Goal: Use online tool/utility: Use online tool/utility

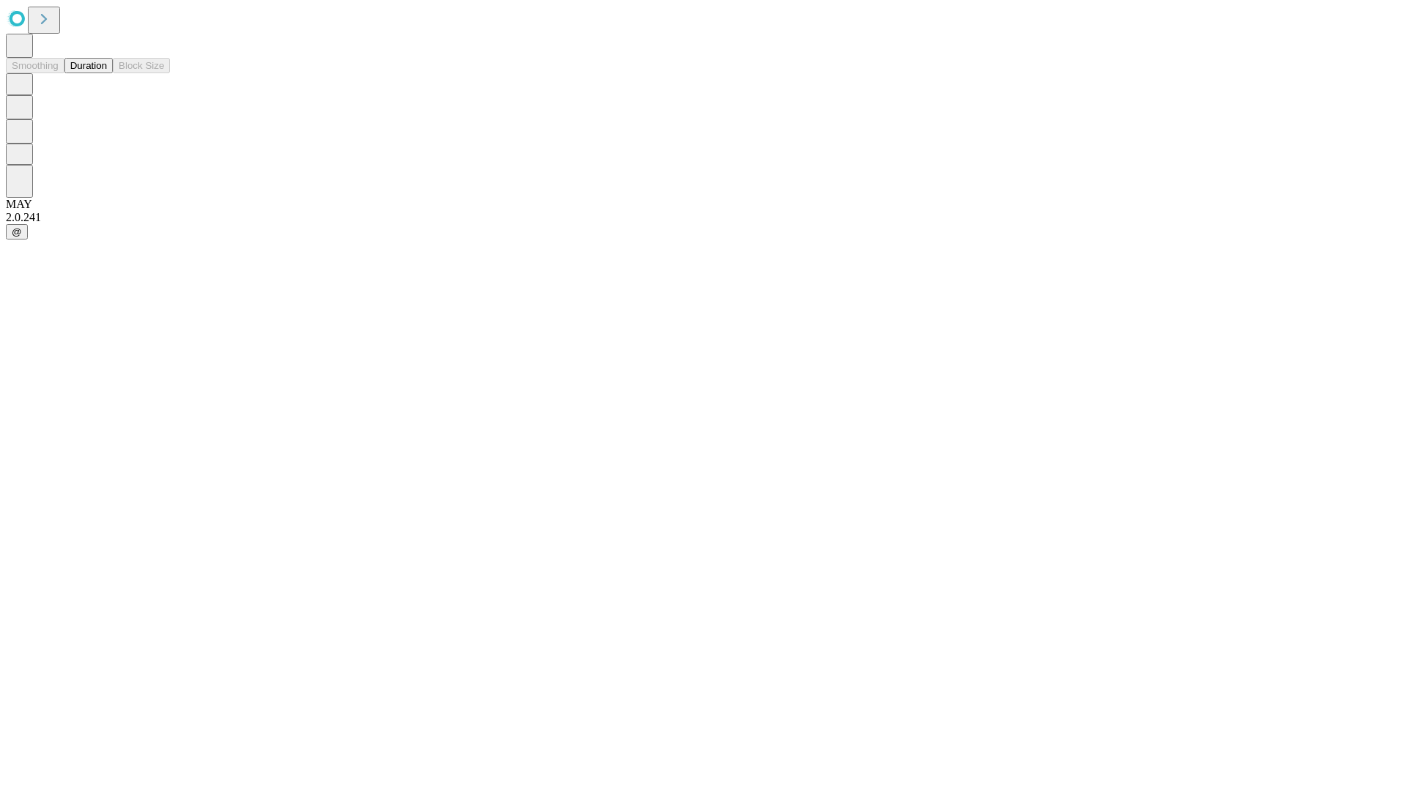
click at [107, 73] on button "Duration" at bounding box center [88, 65] width 48 height 15
click at [164, 341] on input "text" at bounding box center [112, 348] width 104 height 15
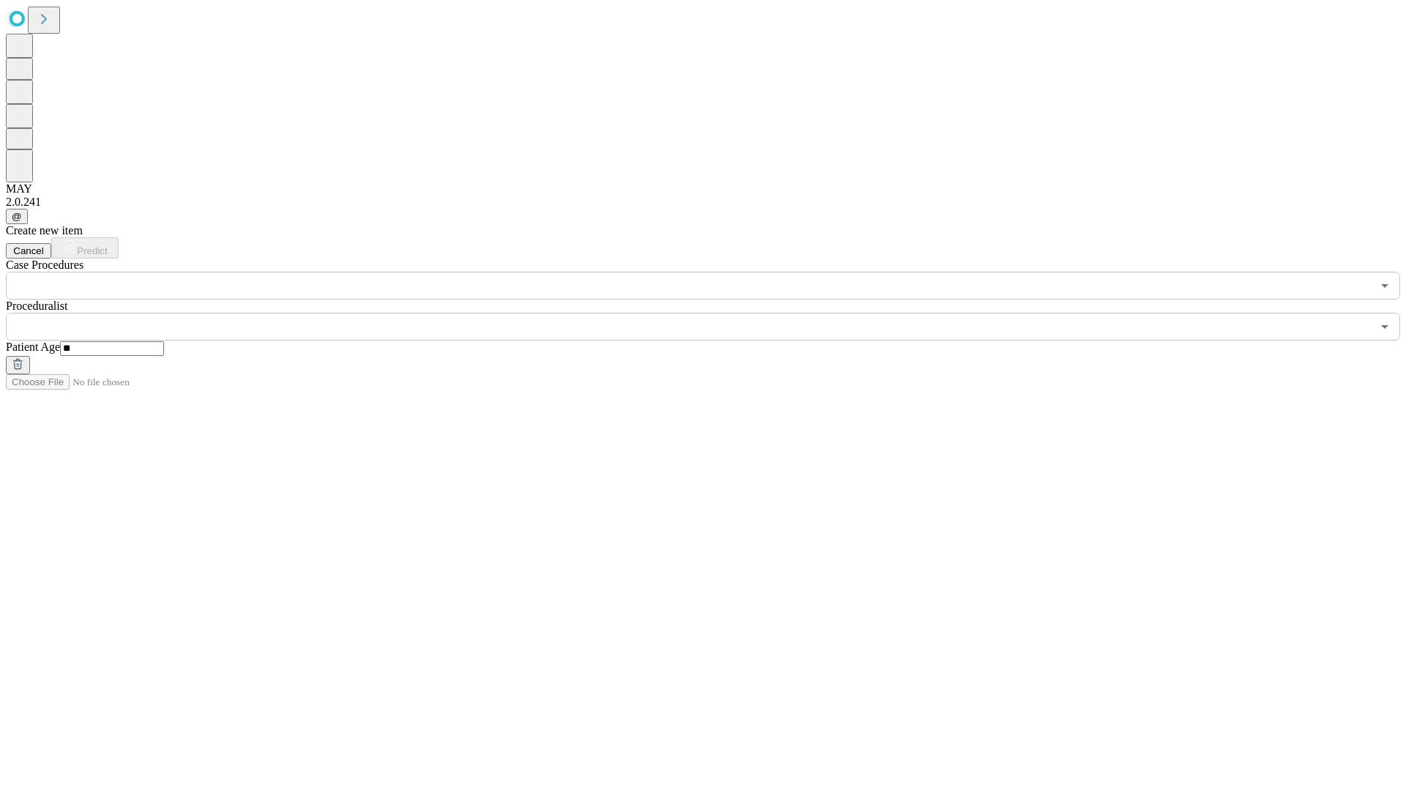
type input "**"
click at [713, 313] on input "text" at bounding box center [688, 327] width 1365 height 28
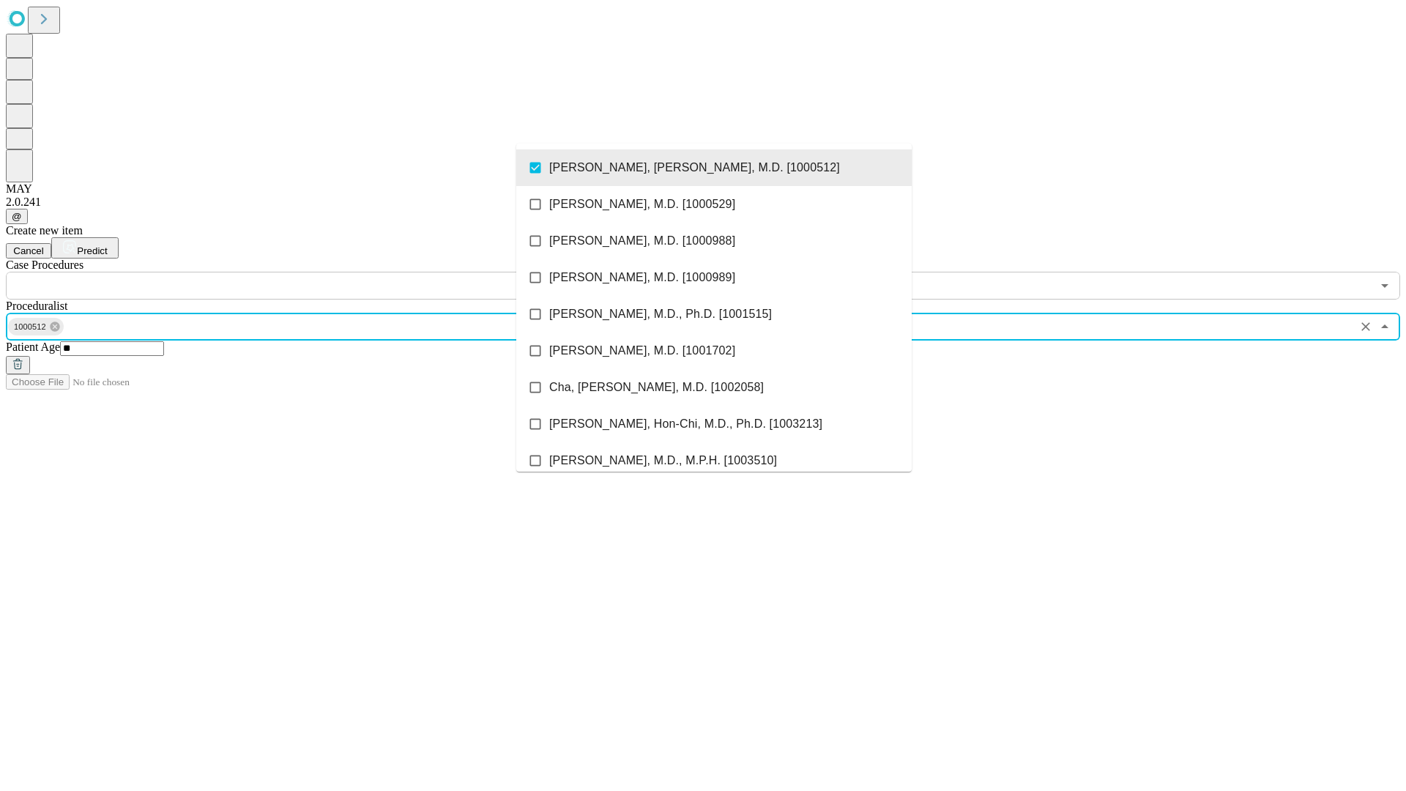
click at [307, 272] on input "text" at bounding box center [688, 286] width 1365 height 28
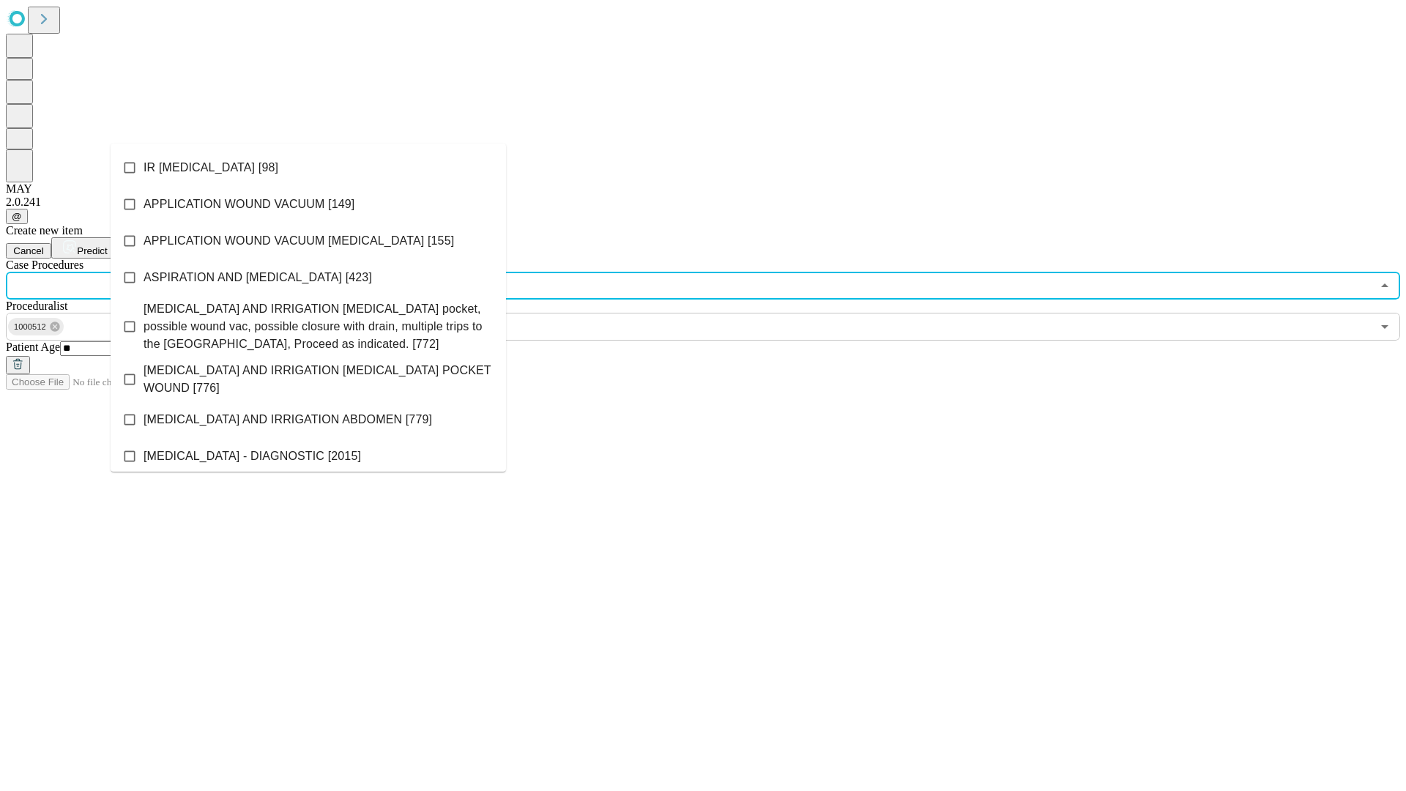
click at [308, 168] on li "IR [MEDICAL_DATA] [98]" at bounding box center [308, 167] width 395 height 37
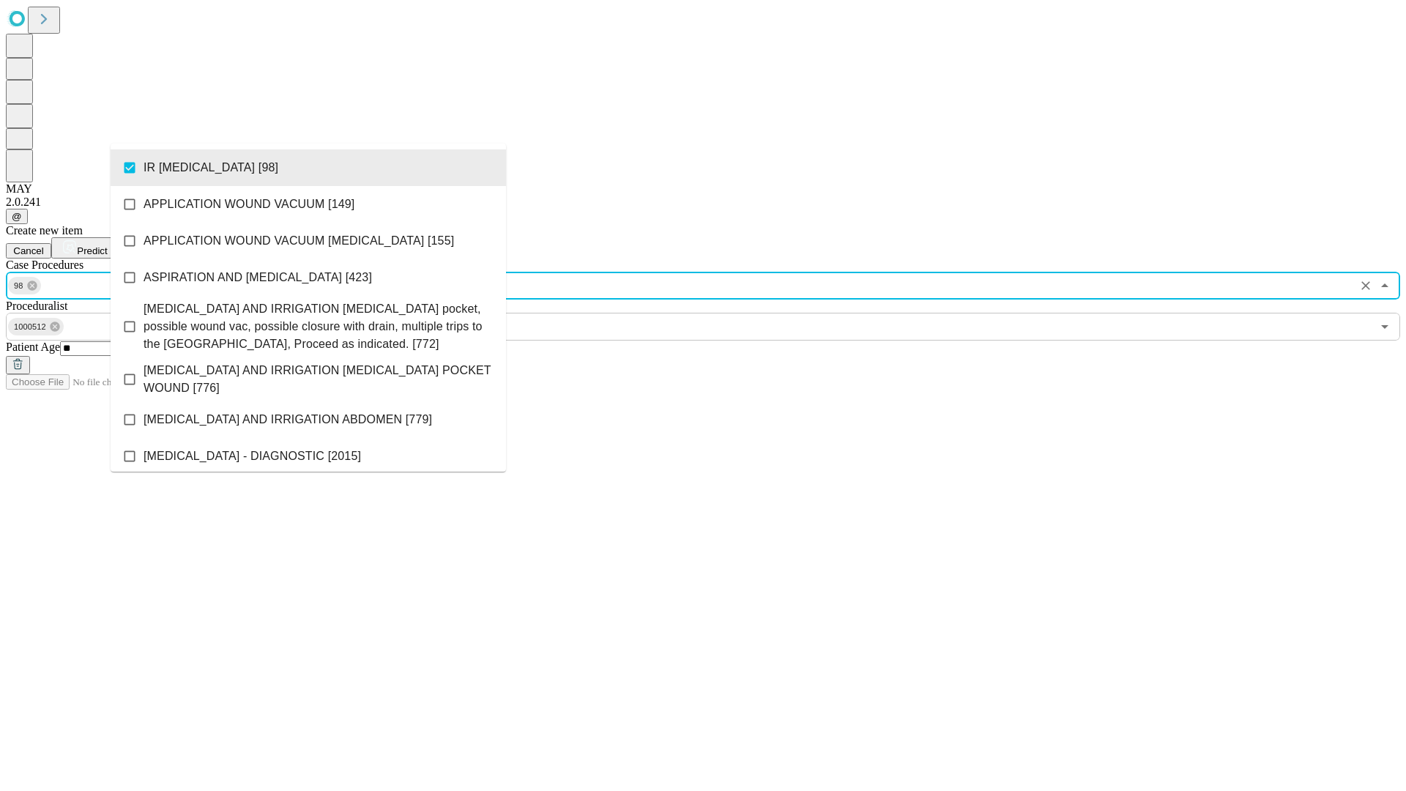
click at [107, 245] on span "Predict" at bounding box center [92, 250] width 30 height 11
